Goal: Transaction & Acquisition: Purchase product/service

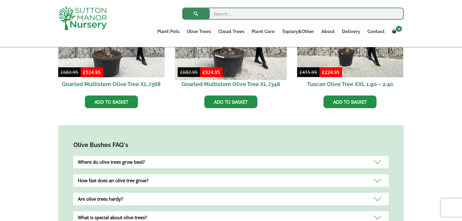
scroll to position [437, 0]
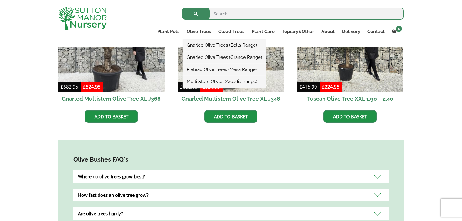
click at [223, 69] on link "Plateau Olive Trees (Mesa Range)" at bounding box center [224, 69] width 82 height 9
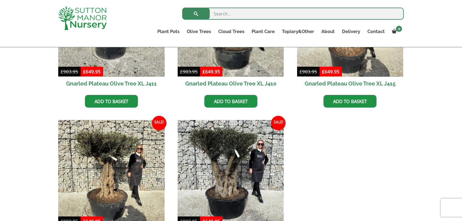
scroll to position [340, 0]
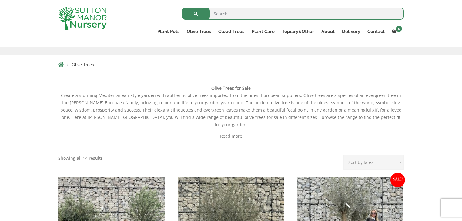
scroll to position [121, 0]
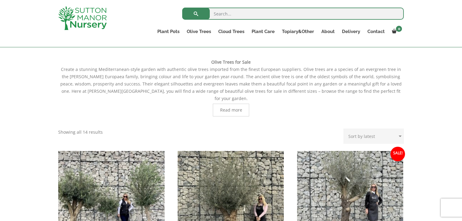
click at [234, 108] on span "Read more" at bounding box center [231, 110] width 22 height 4
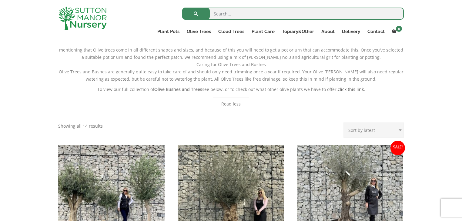
scroll to position [340, 0]
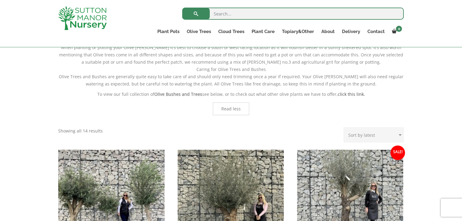
click at [396, 127] on select "Sort by popularity Sort by latest Sort by price: low to high Sort by price: hig…" at bounding box center [374, 134] width 60 height 15
select select "price"
click at [345, 127] on select "Sort by popularity Sort by latest Sort by price: low to high Sort by price: hig…" at bounding box center [374, 134] width 60 height 15
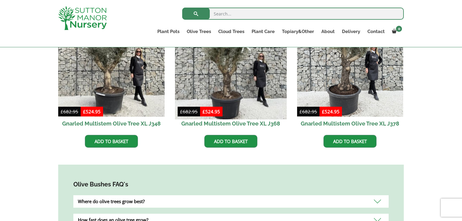
scroll to position [412, 0]
